Goal: Learn about a topic

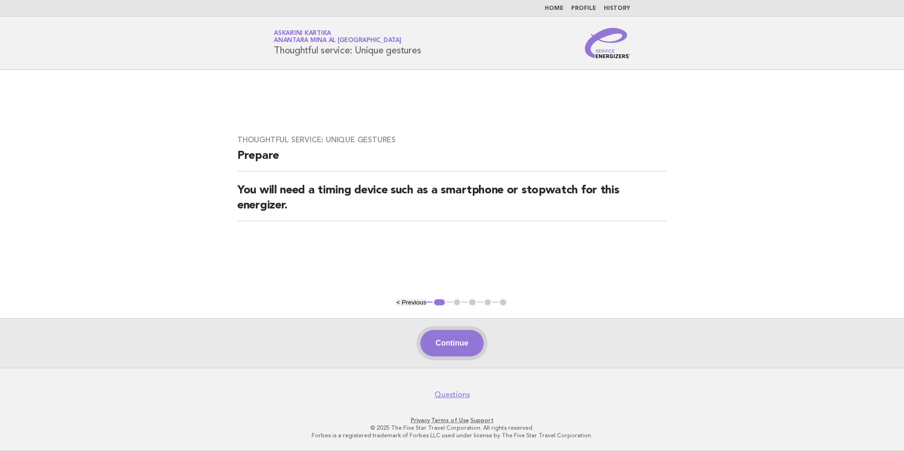
click at [455, 347] on button "Continue" at bounding box center [451, 343] width 63 height 26
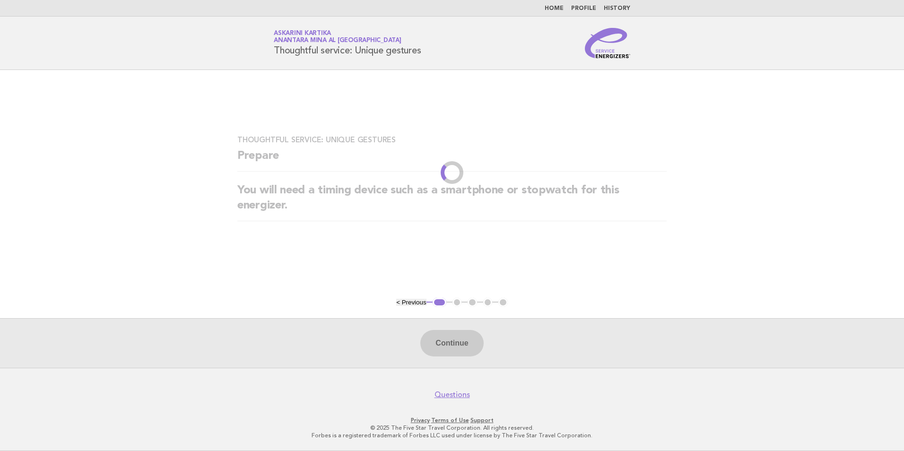
click at [430, 260] on main "Thoughtful service: Unique gestures Prepare You will need a timing device such …" at bounding box center [452, 219] width 904 height 298
click at [556, 6] on link "Home" at bounding box center [554, 9] width 19 height 6
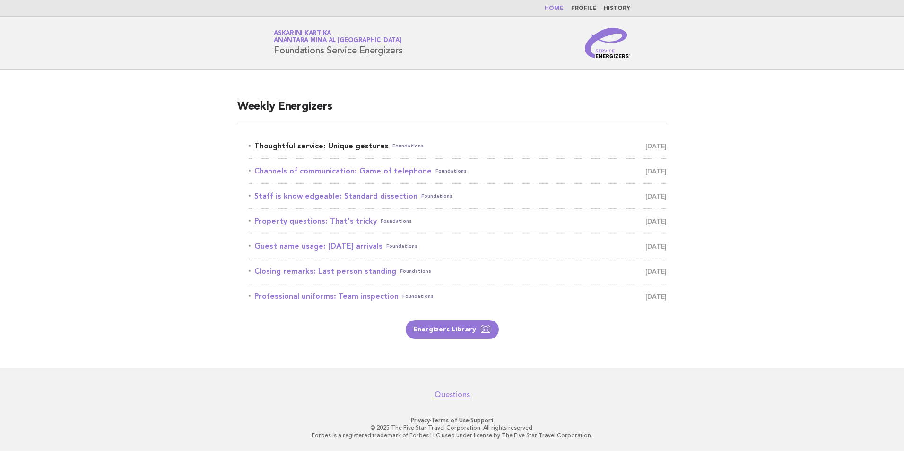
click at [368, 148] on link "Thoughtful service: Unique gestures Foundations August 28" at bounding box center [458, 145] width 418 height 13
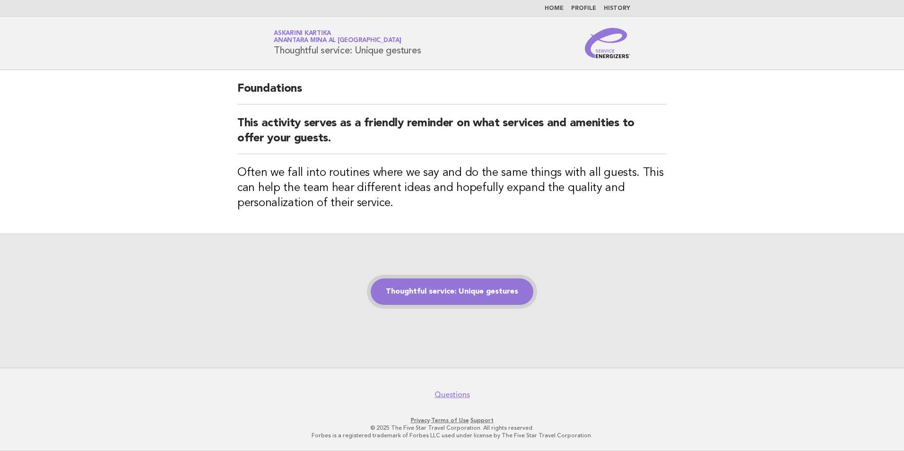
click at [474, 288] on link "Thoughtful service: Unique gestures" at bounding box center [452, 291] width 163 height 26
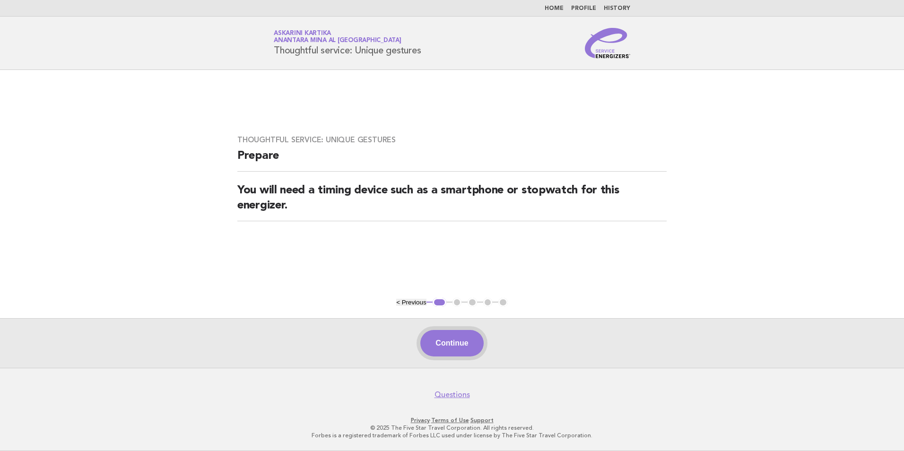
click at [460, 339] on button "Continue" at bounding box center [451, 343] width 63 height 26
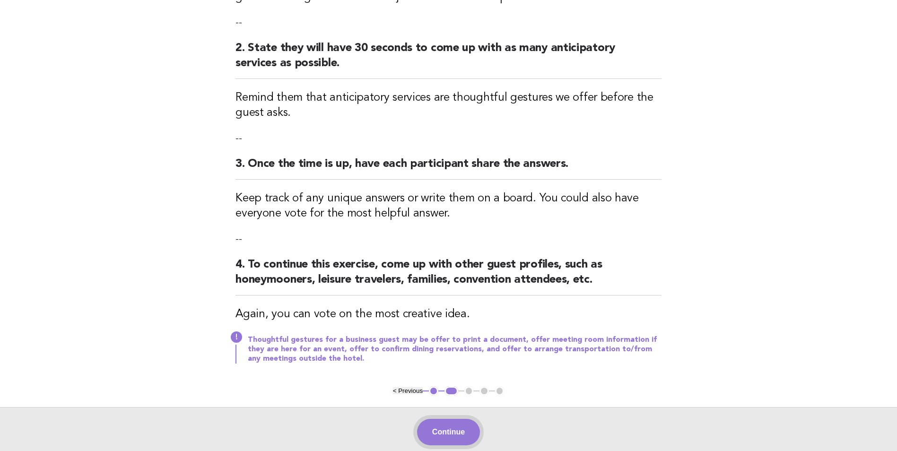
click at [450, 437] on button "Continue" at bounding box center [448, 432] width 63 height 26
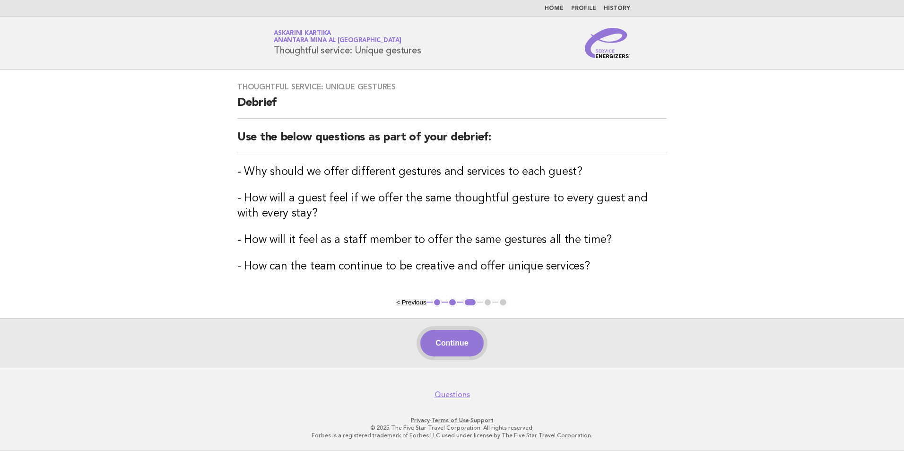
click at [461, 349] on button "Continue" at bounding box center [451, 343] width 63 height 26
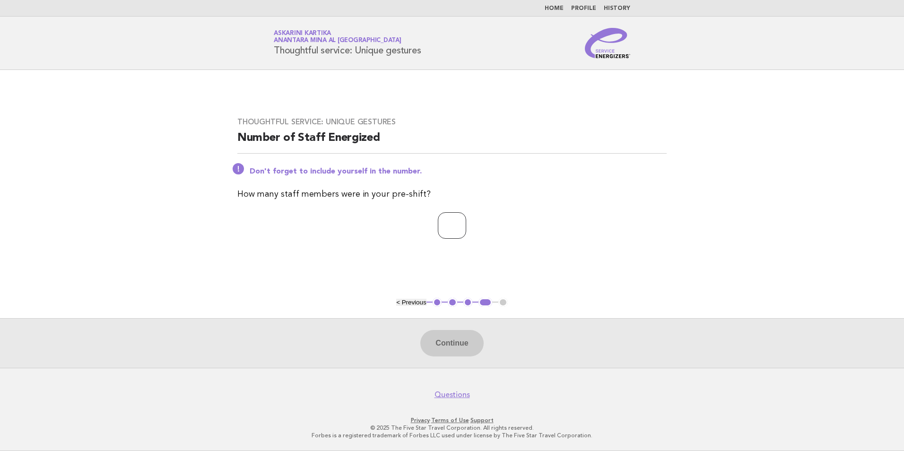
click at [456, 227] on input "number" at bounding box center [452, 225] width 28 height 26
type input "*"
click at [454, 344] on button "Continue" at bounding box center [451, 343] width 63 height 26
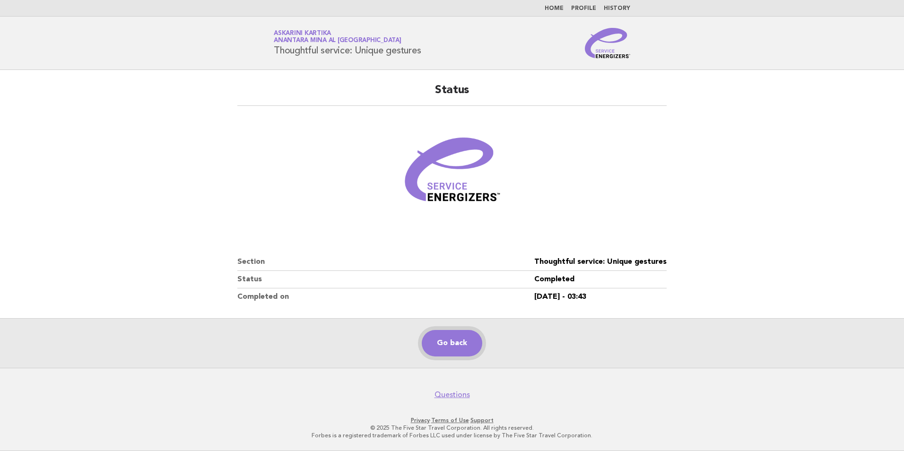
click at [457, 347] on link "Go back" at bounding box center [452, 343] width 61 height 26
